Goal: Obtain resource: Download file/media

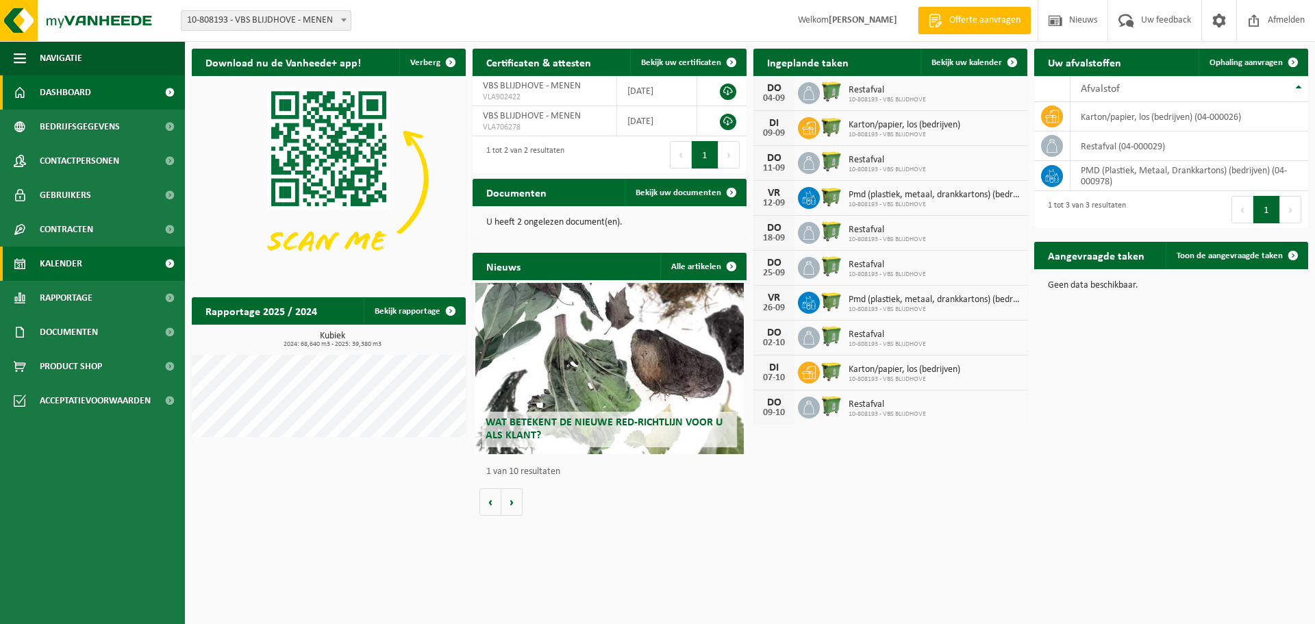
click at [70, 267] on span "Kalender" at bounding box center [61, 264] width 42 height 34
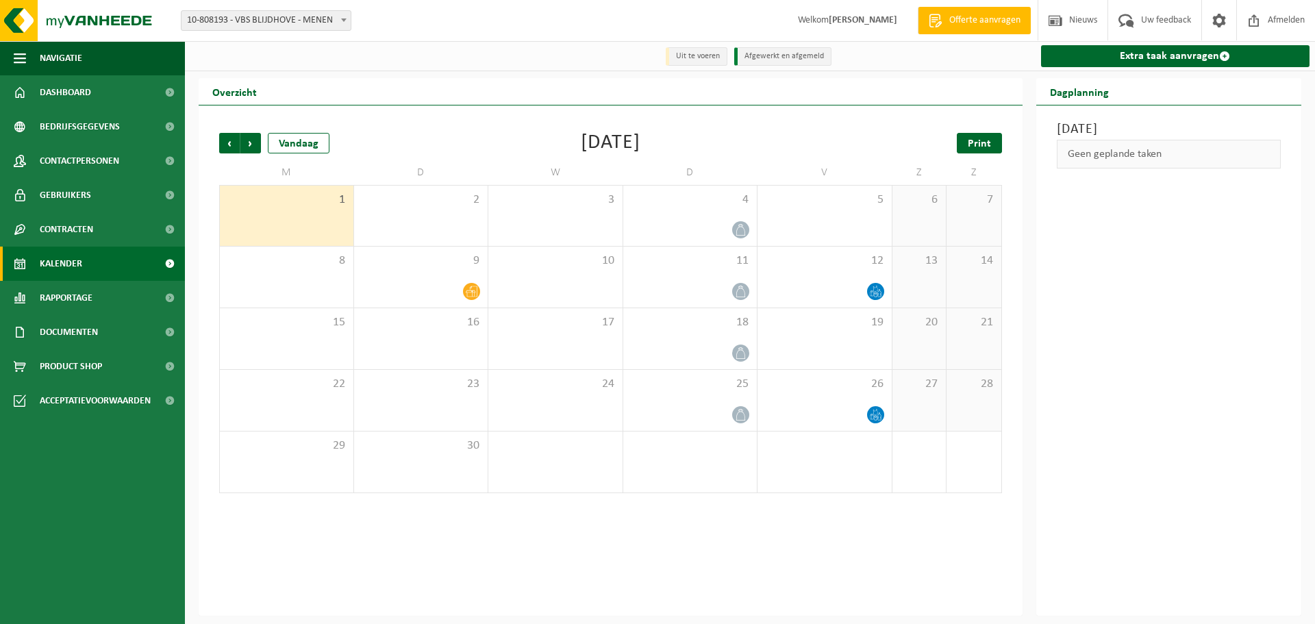
click at [980, 143] on span "Print" at bounding box center [979, 143] width 23 height 11
click at [254, 140] on span "Volgende" at bounding box center [250, 143] width 21 height 21
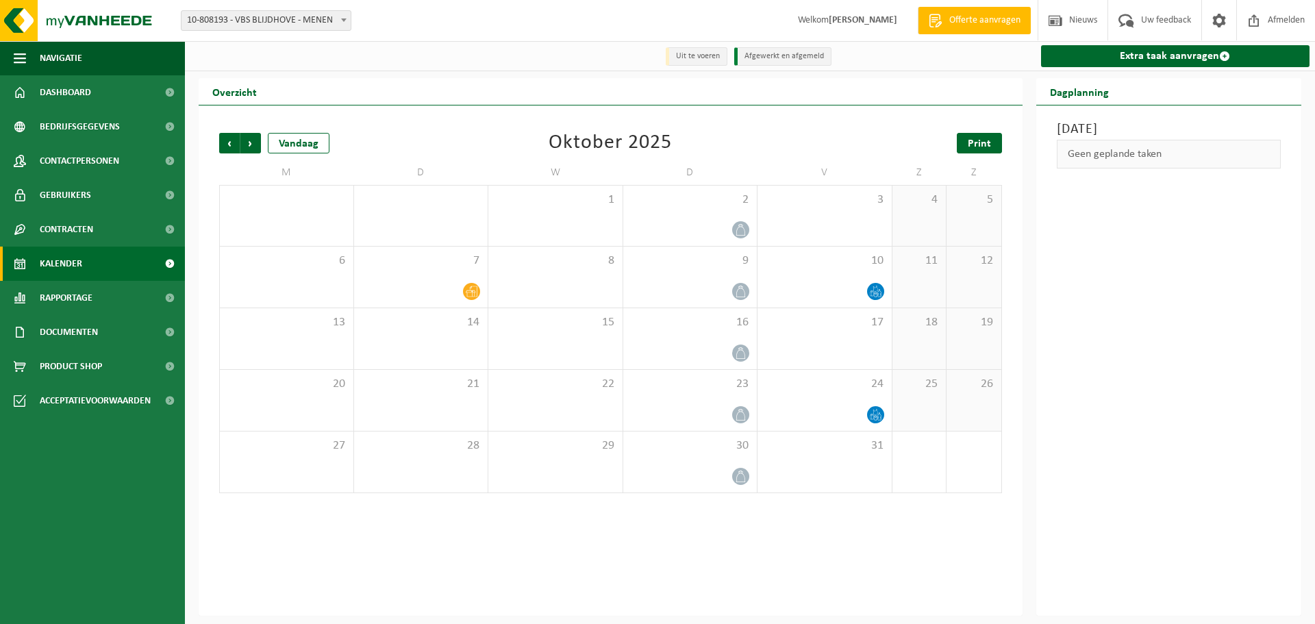
click at [980, 144] on span "Print" at bounding box center [979, 143] width 23 height 11
click at [254, 146] on span "Volgende" at bounding box center [250, 143] width 21 height 21
